Goal: Find specific page/section: Find specific page/section

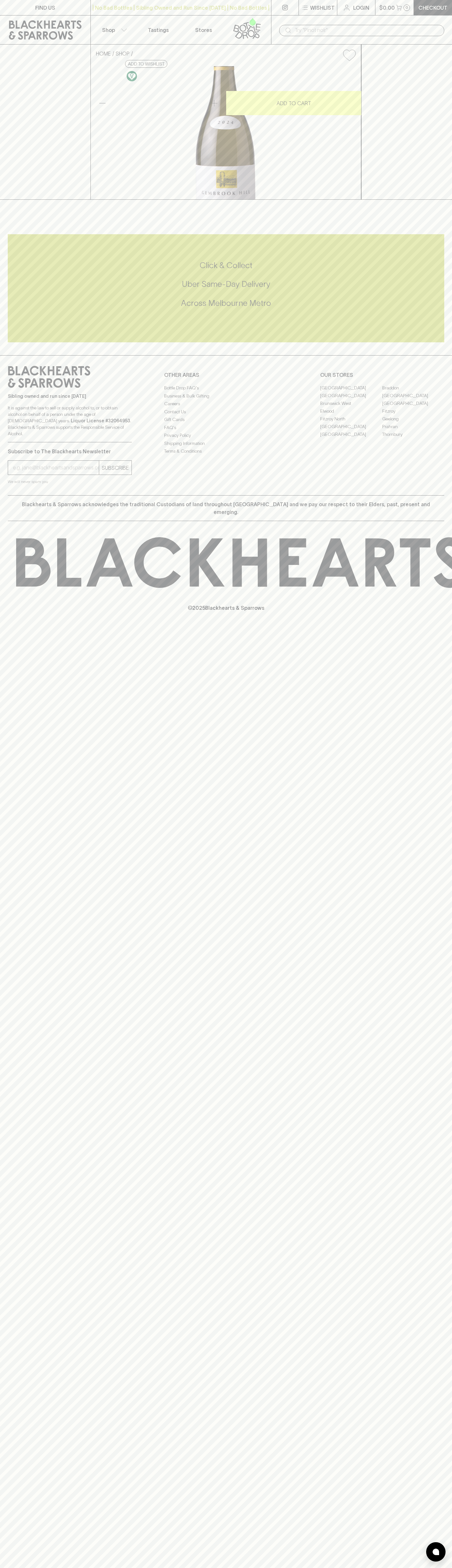
click at [12, 9] on link "FIND US" at bounding box center [45, 7] width 90 height 15
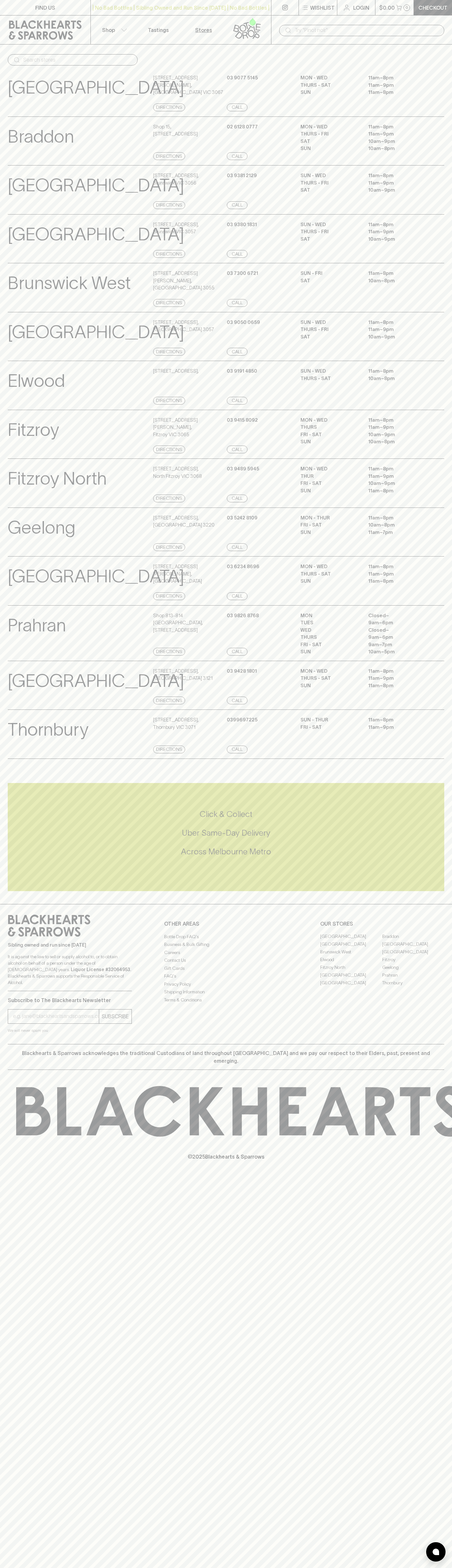
click at [435, 811] on div "Click & Collect Uber Same-Day Delivery Across [GEOGRAPHIC_DATA] Metro" at bounding box center [226, 837] width 436 height 108
click at [172, 1567] on html "FIND US | No Bad Bottles | Sibling Owned and Run Since [DATE] | No Bad Bottles …" at bounding box center [226, 784] width 452 height 1568
click at [26, 1456] on div "FIND US | No Bad Bottles | Sibling Owned and Run Since [DATE] | No Bad Bottles …" at bounding box center [226, 784] width 452 height 1568
